Goal: Task Accomplishment & Management: Manage account settings

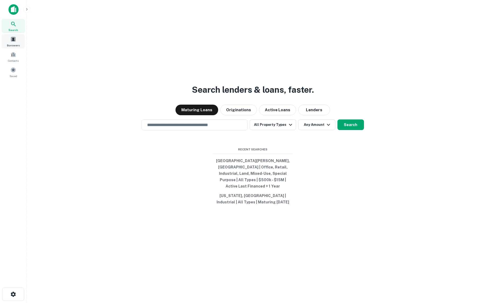
click at [11, 37] on span at bounding box center [13, 39] width 6 height 6
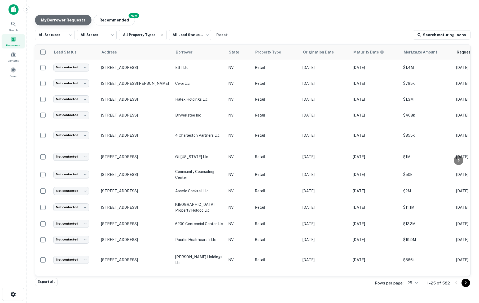
click at [67, 20] on button "My Borrower Requests" at bounding box center [63, 20] width 56 height 11
click at [271, 52] on span "Property Type" at bounding box center [279, 52] width 33 height 6
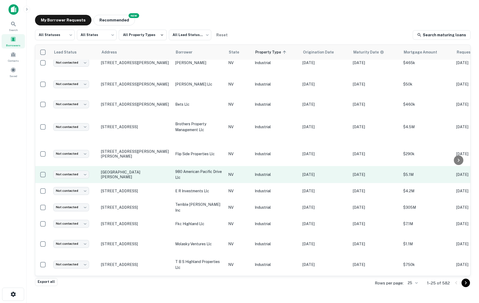
scroll to position [223, 0]
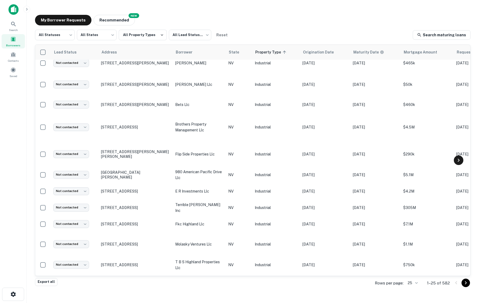
click at [459, 160] on icon at bounding box center [459, 160] width 2 height 3
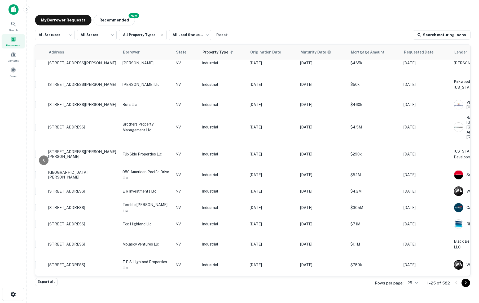
scroll to position [223, 134]
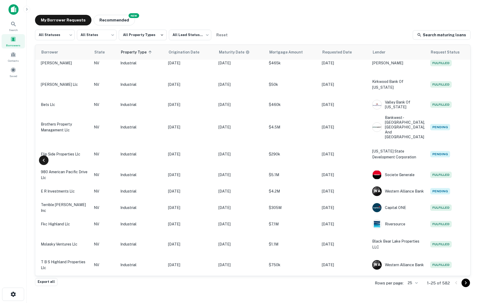
click at [47, 160] on icon at bounding box center [44, 160] width 6 height 6
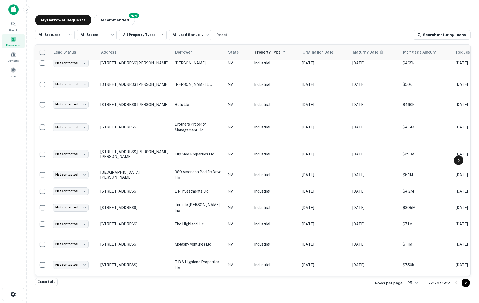
click at [458, 158] on icon at bounding box center [459, 160] width 6 height 6
